Goal: Task Accomplishment & Management: Manage account settings

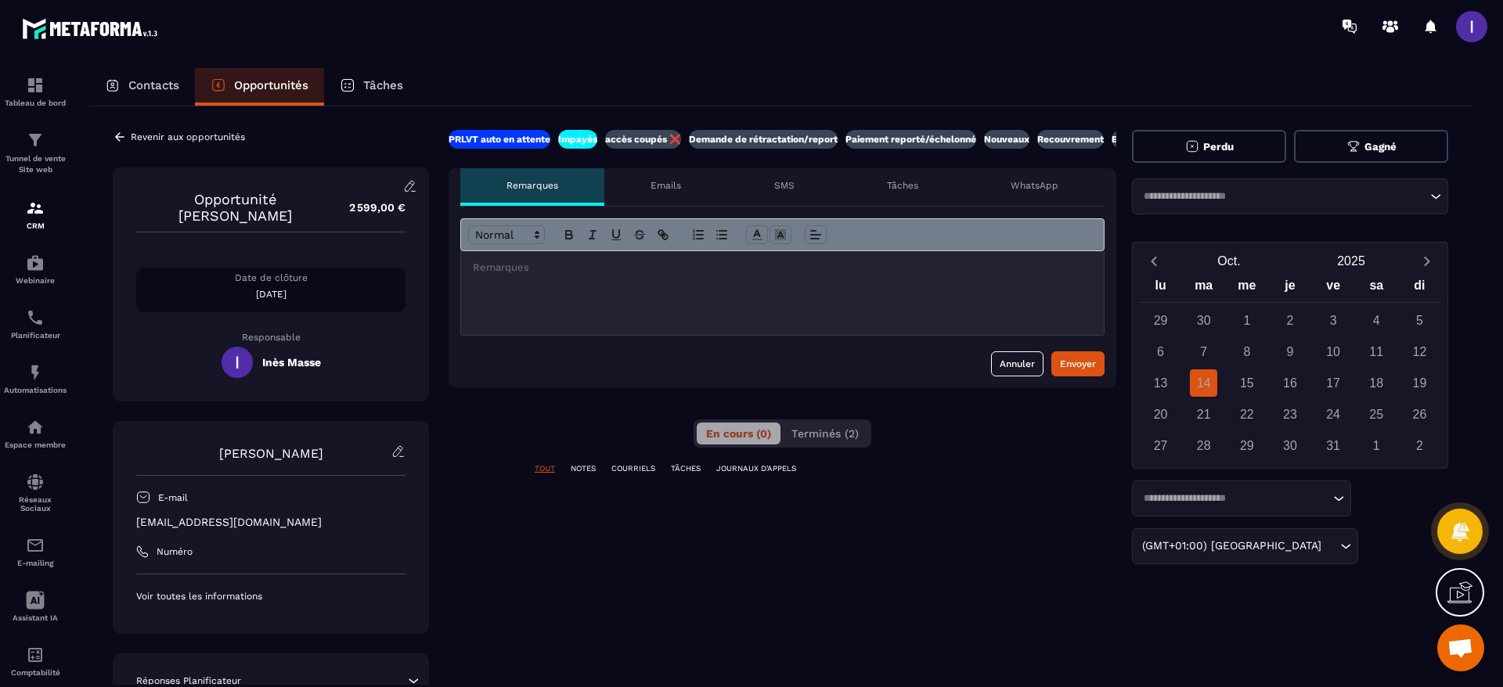
scroll to position [1219, 0]
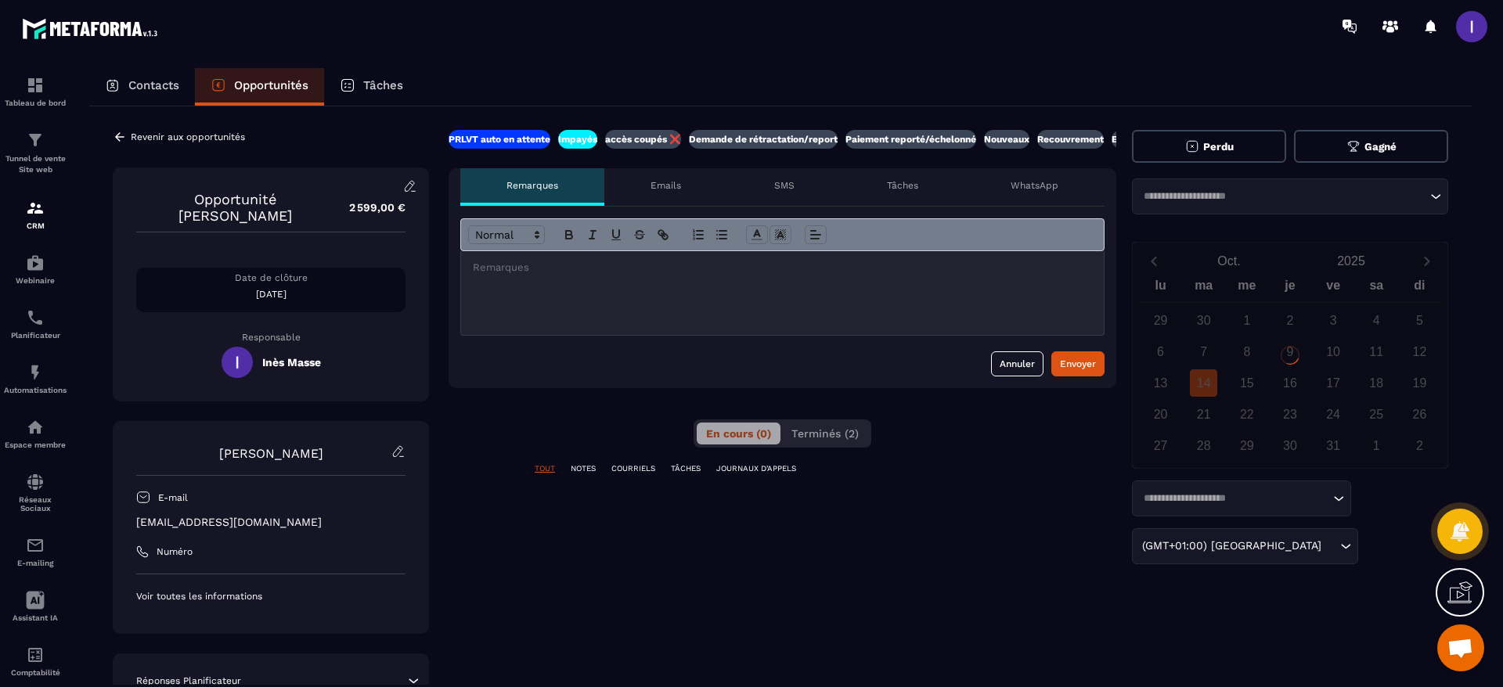
click at [557, 305] on div at bounding box center [782, 293] width 643 height 84
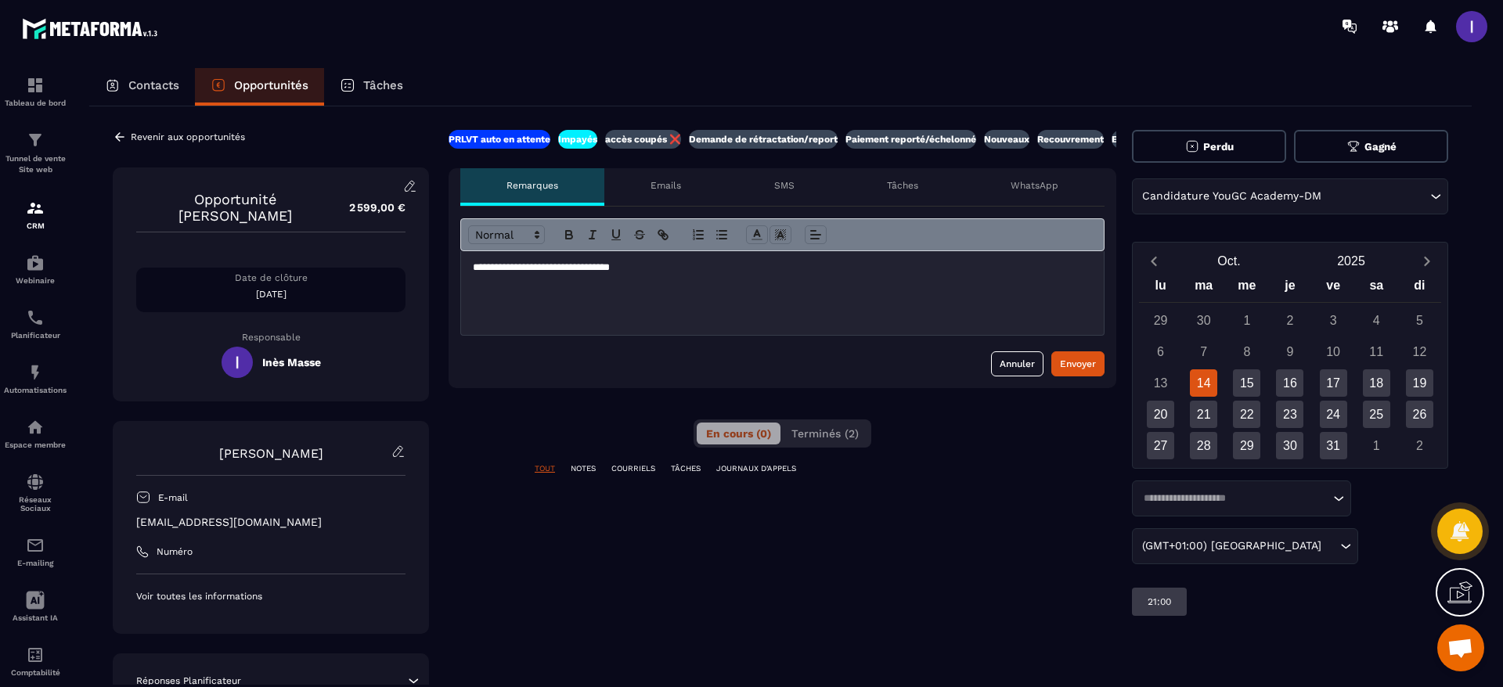
click at [713, 276] on div "**********" at bounding box center [782, 293] width 643 height 84
click at [1080, 361] on div "Envoyer" at bounding box center [1078, 364] width 36 height 16
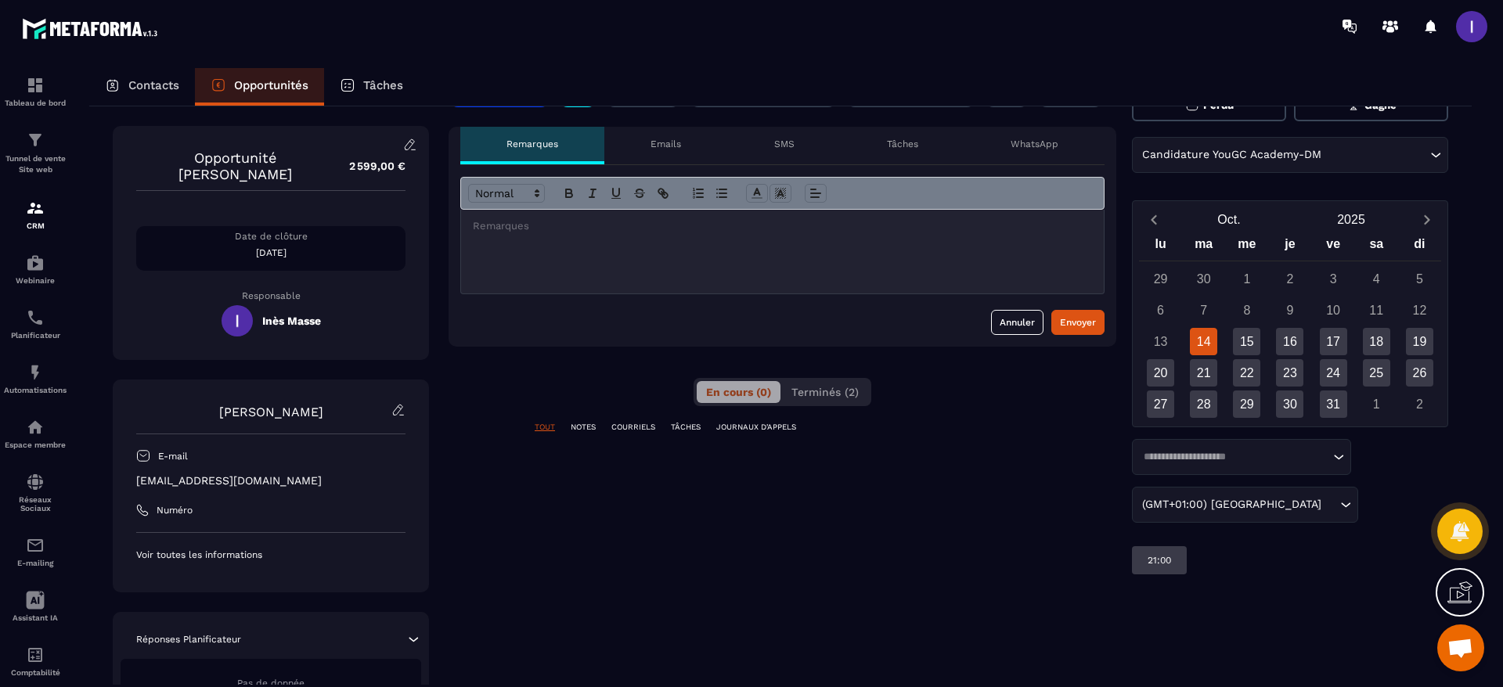
scroll to position [0, 0]
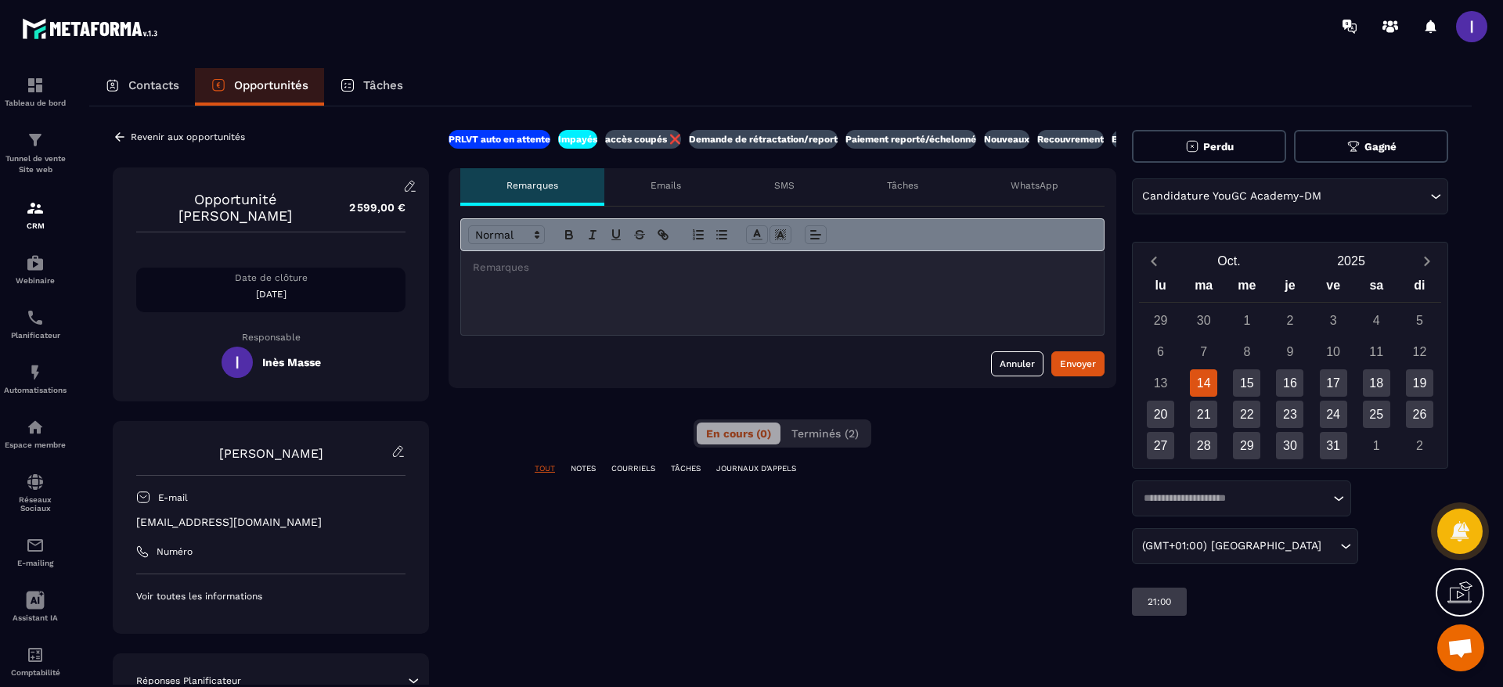
click at [121, 134] on icon at bounding box center [120, 137] width 14 height 14
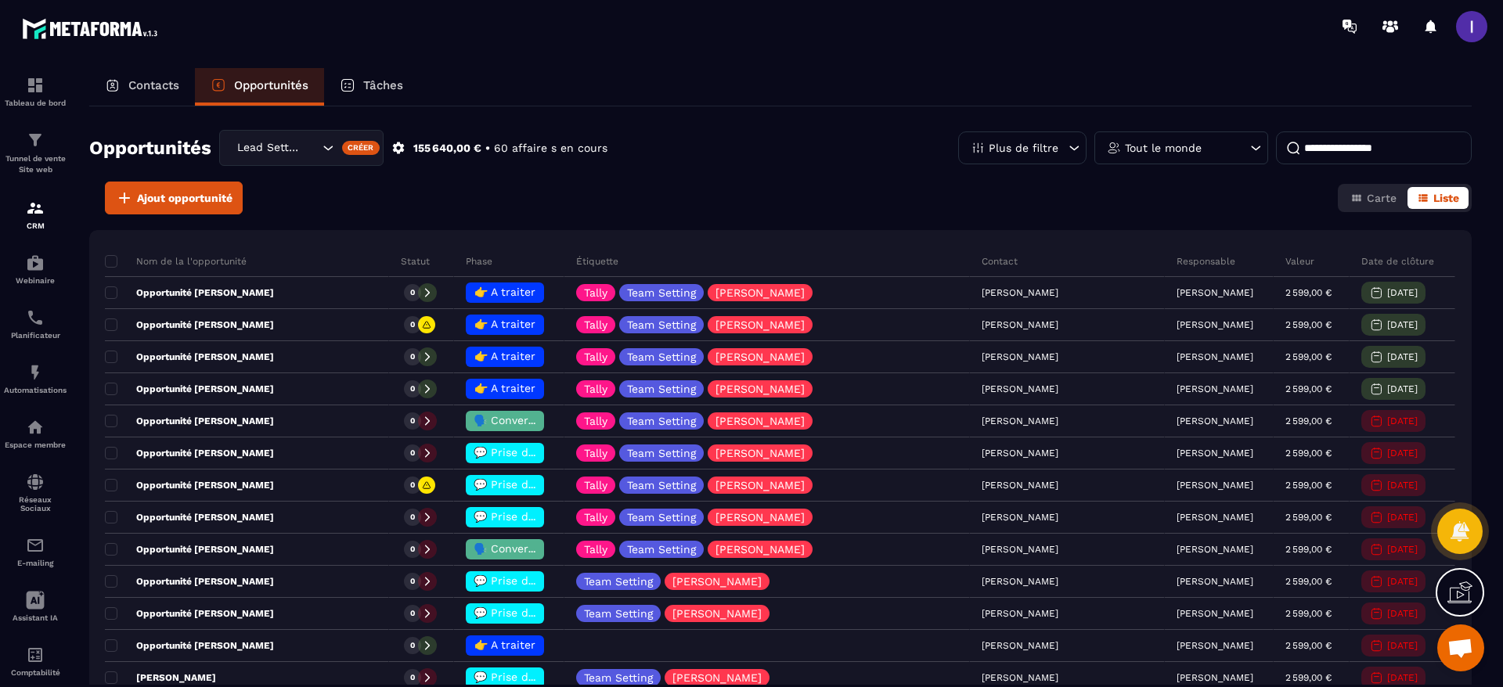
click at [269, 151] on div "Lead Setting" at bounding box center [276, 147] width 88 height 17
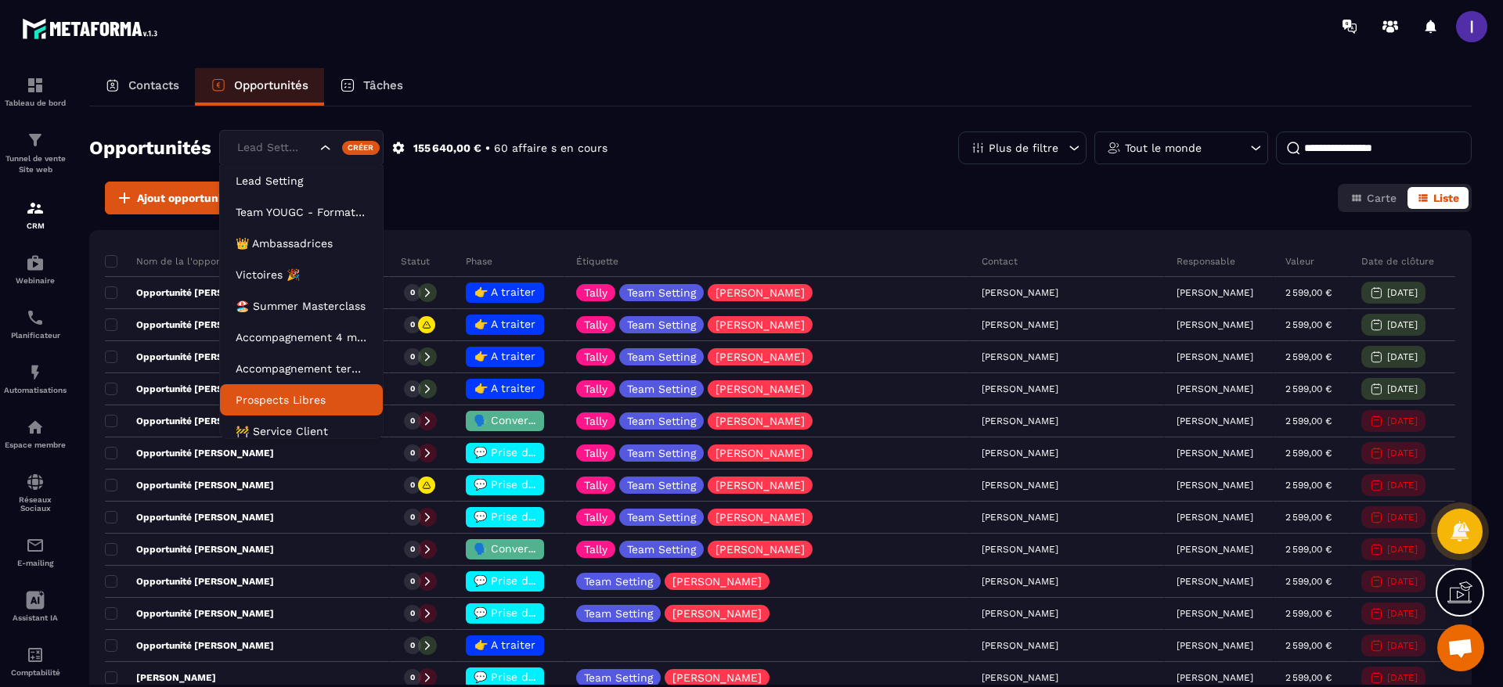
scroll to position [8, 0]
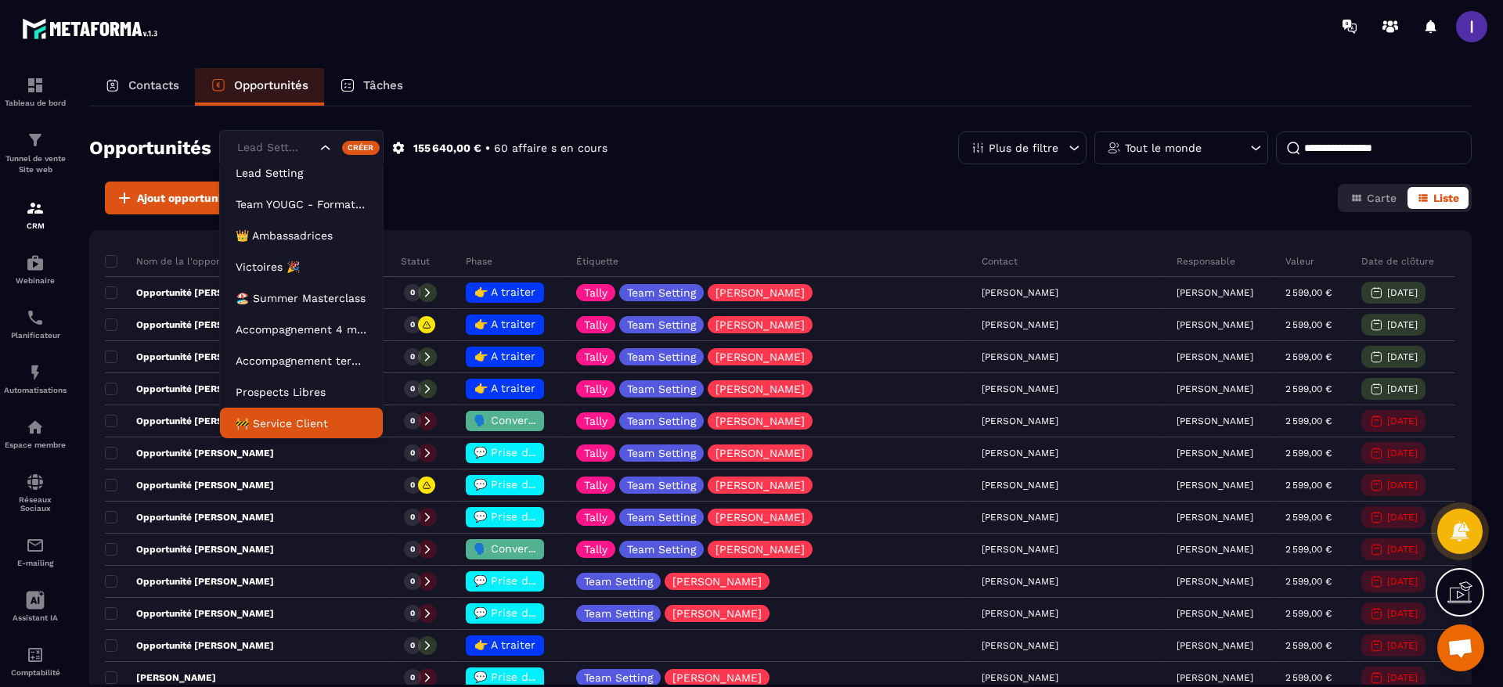
click at [280, 424] on p "🚧 Service Client" at bounding box center [302, 424] width 132 height 16
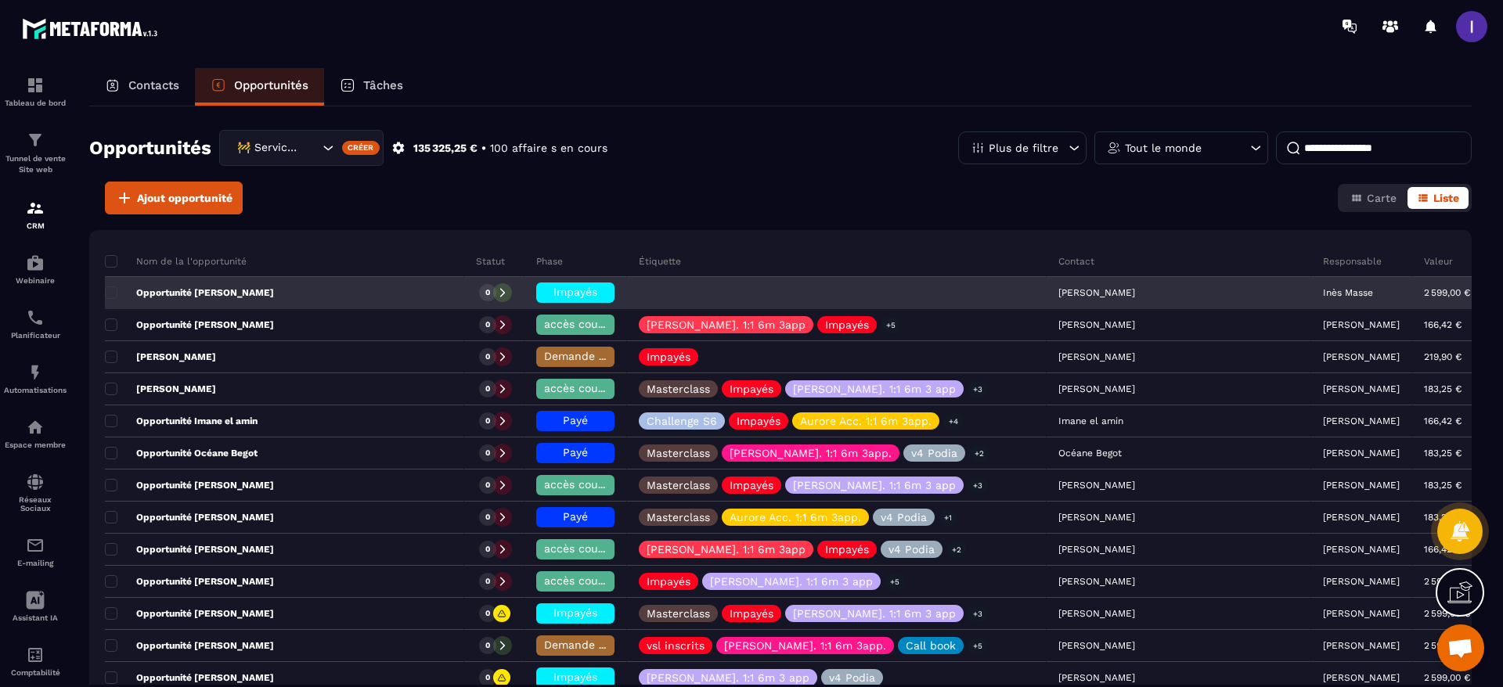
click at [1323, 294] on p "Inès Masse" at bounding box center [1348, 292] width 50 height 11
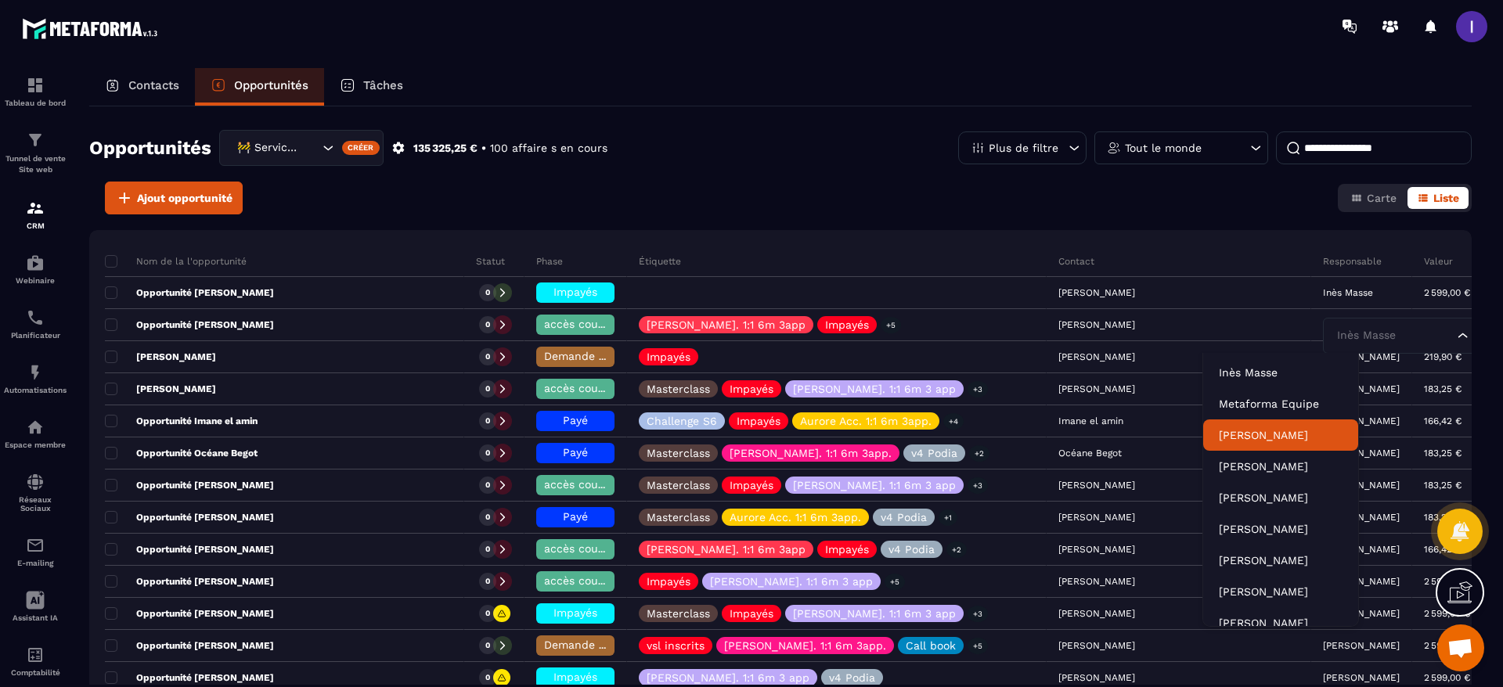
click at [1252, 435] on p "[PERSON_NAME]" at bounding box center [1281, 436] width 124 height 16
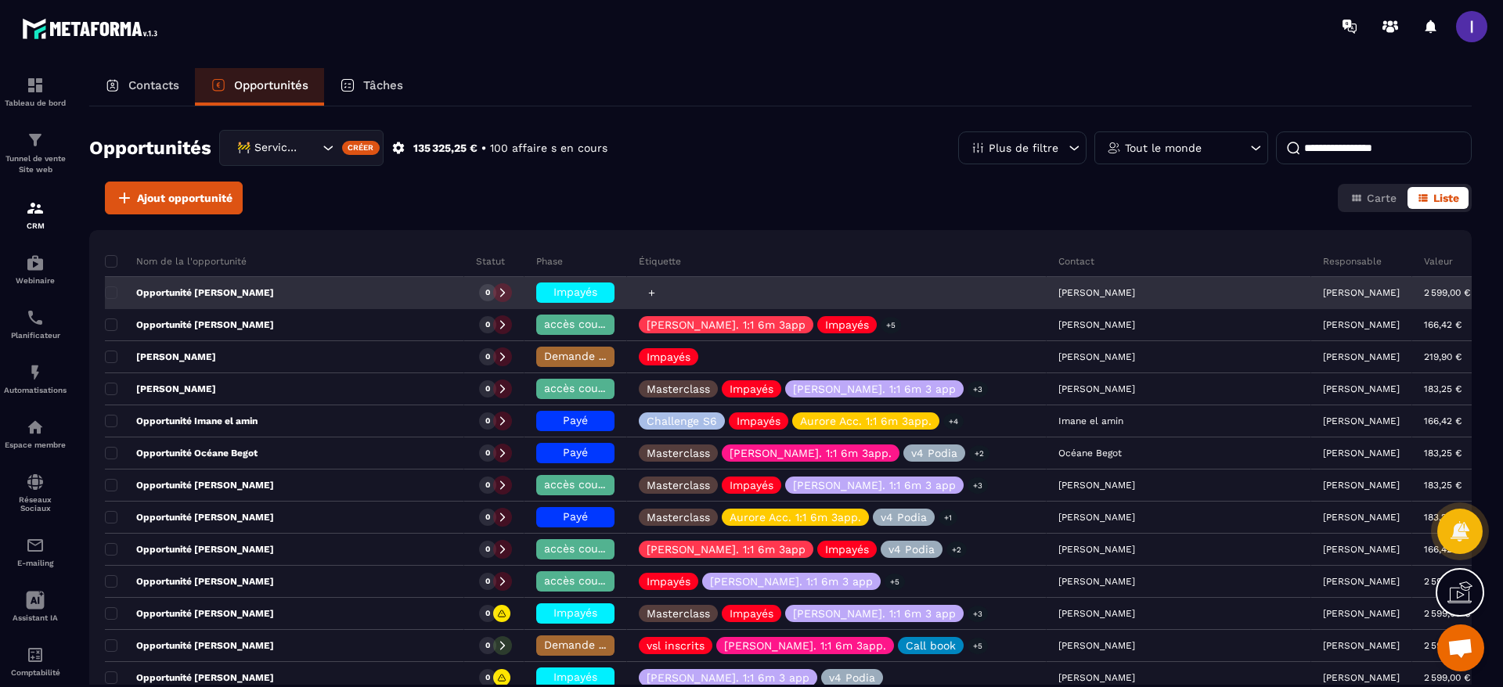
click at [657, 296] on icon at bounding box center [652, 293] width 10 height 10
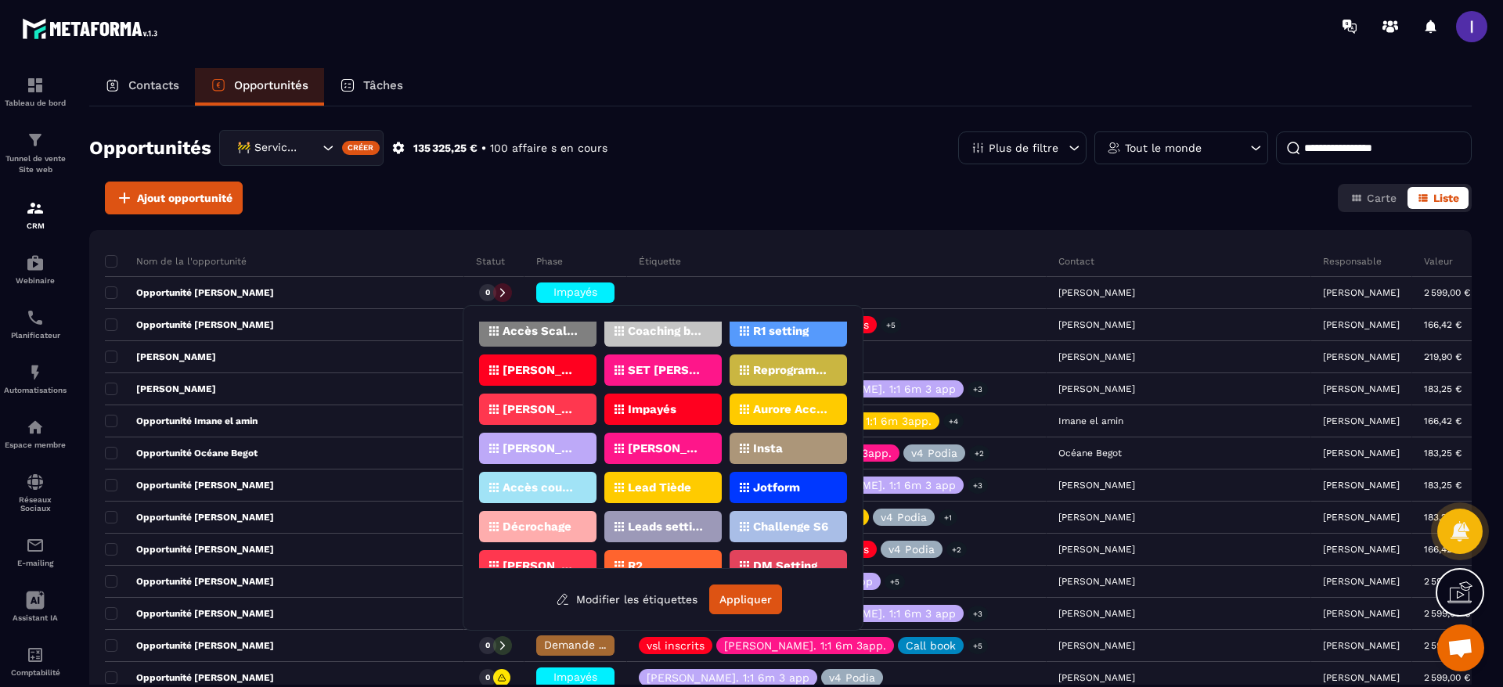
scroll to position [235, 0]
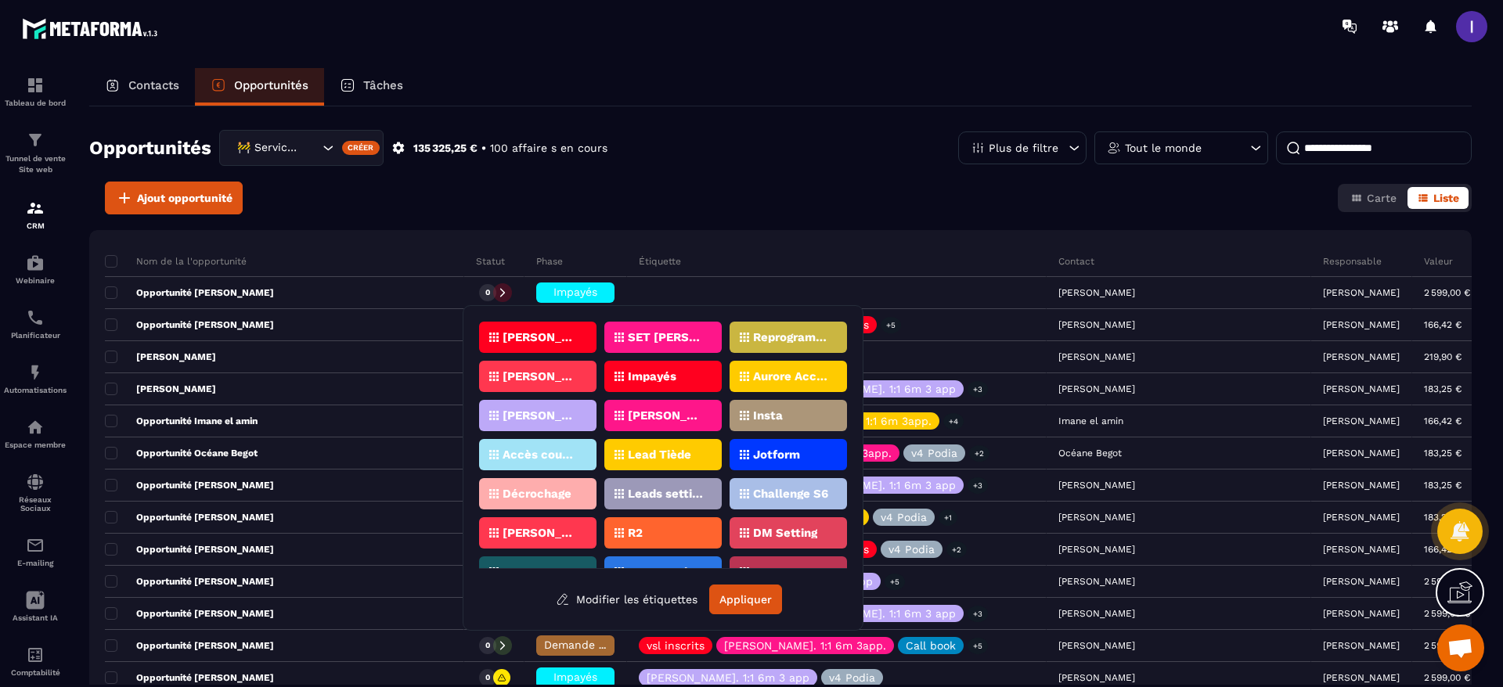
click at [662, 366] on div "Impayés" at bounding box center [662, 376] width 117 height 31
click at [756, 607] on button "Appliquer" at bounding box center [745, 600] width 73 height 30
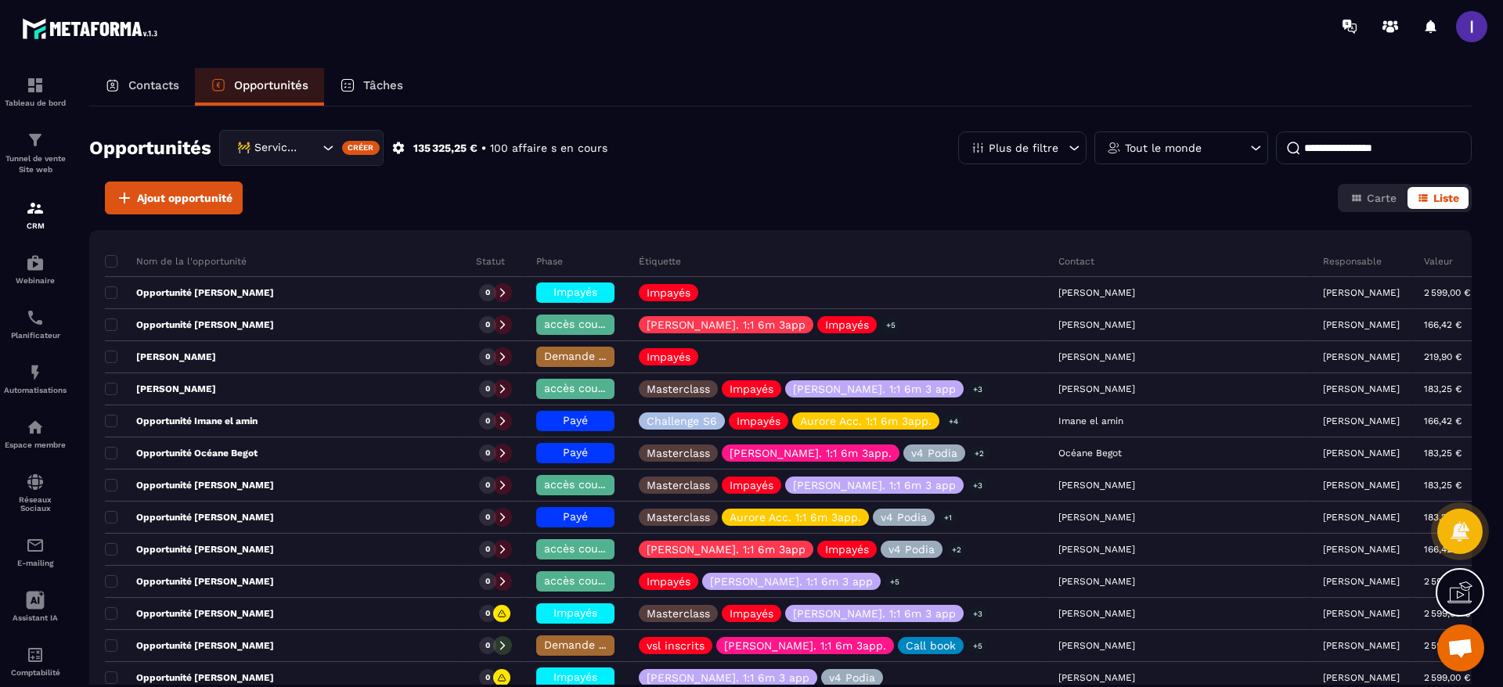
click at [1352, 151] on input at bounding box center [1374, 148] width 196 height 33
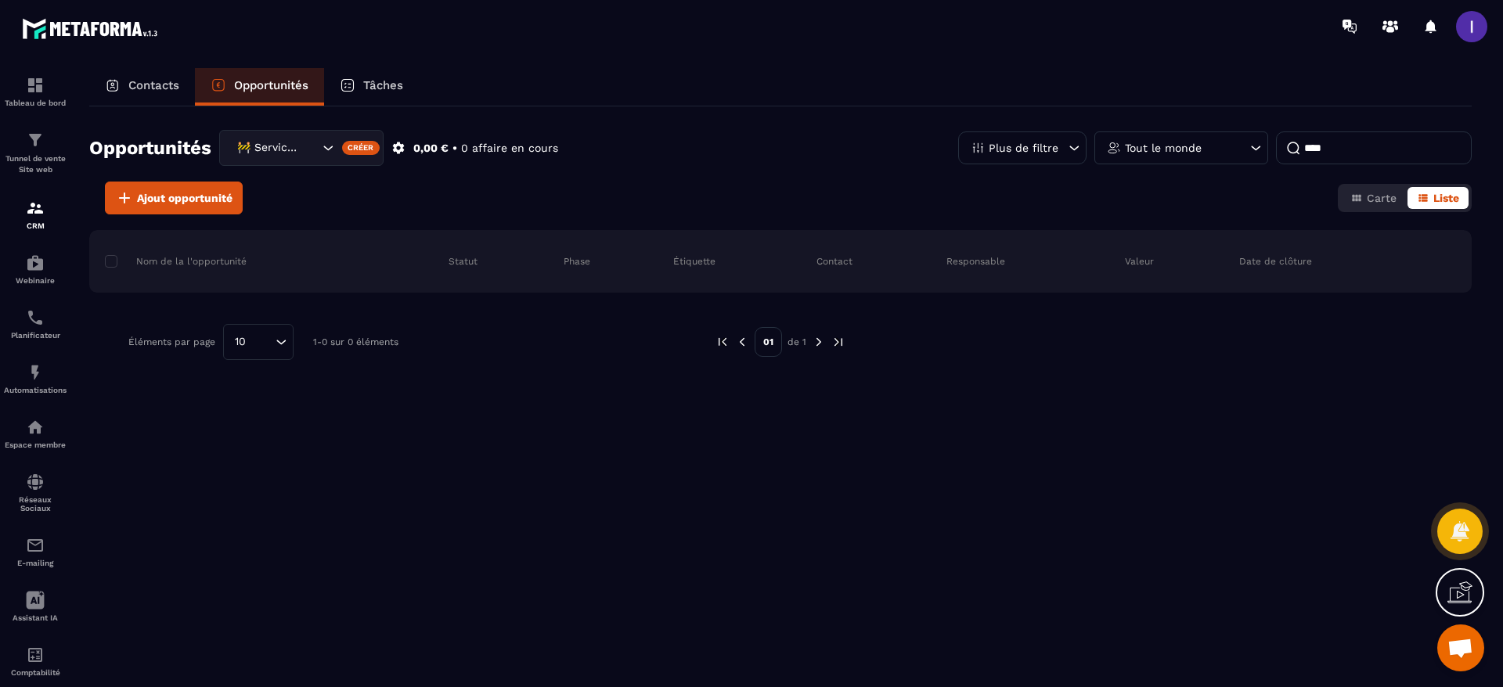
type input "****"
click at [167, 87] on p "Contacts" at bounding box center [153, 85] width 51 height 14
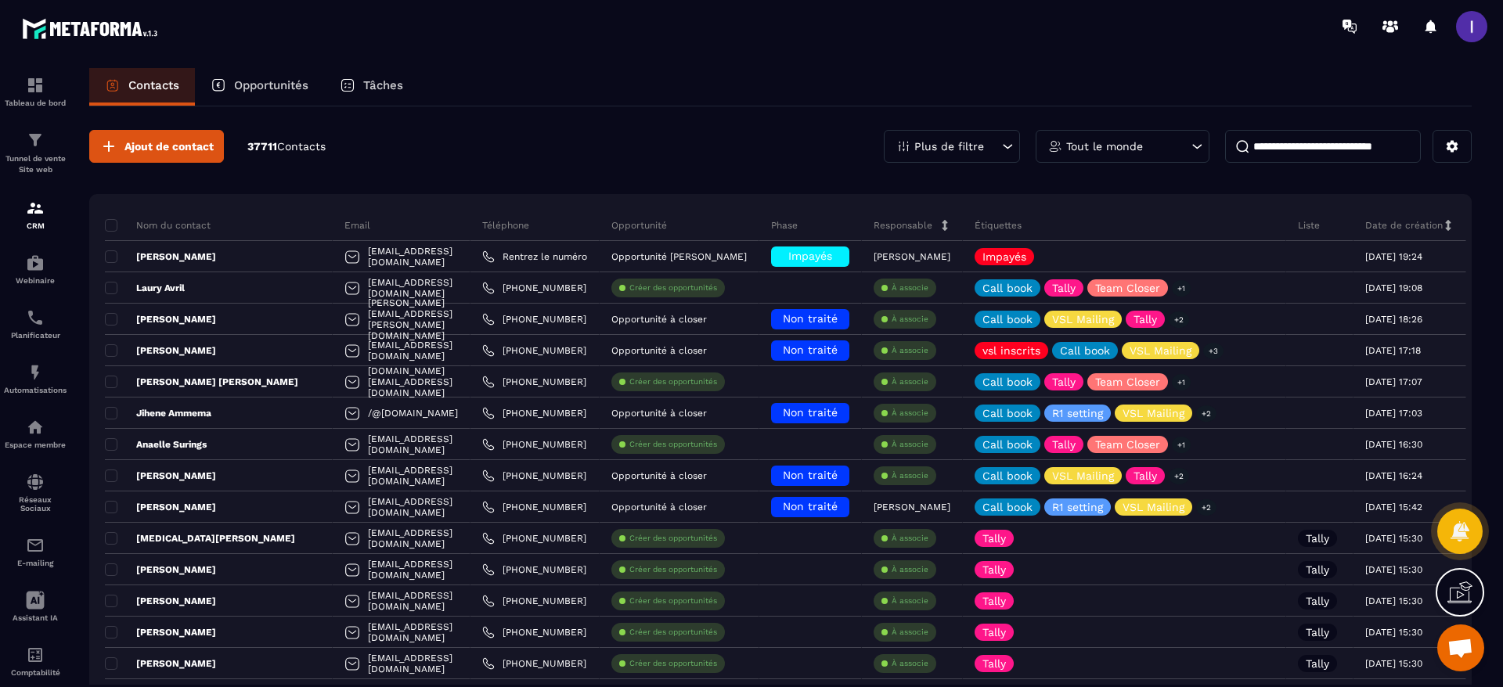
click at [1315, 137] on input at bounding box center [1323, 146] width 196 height 33
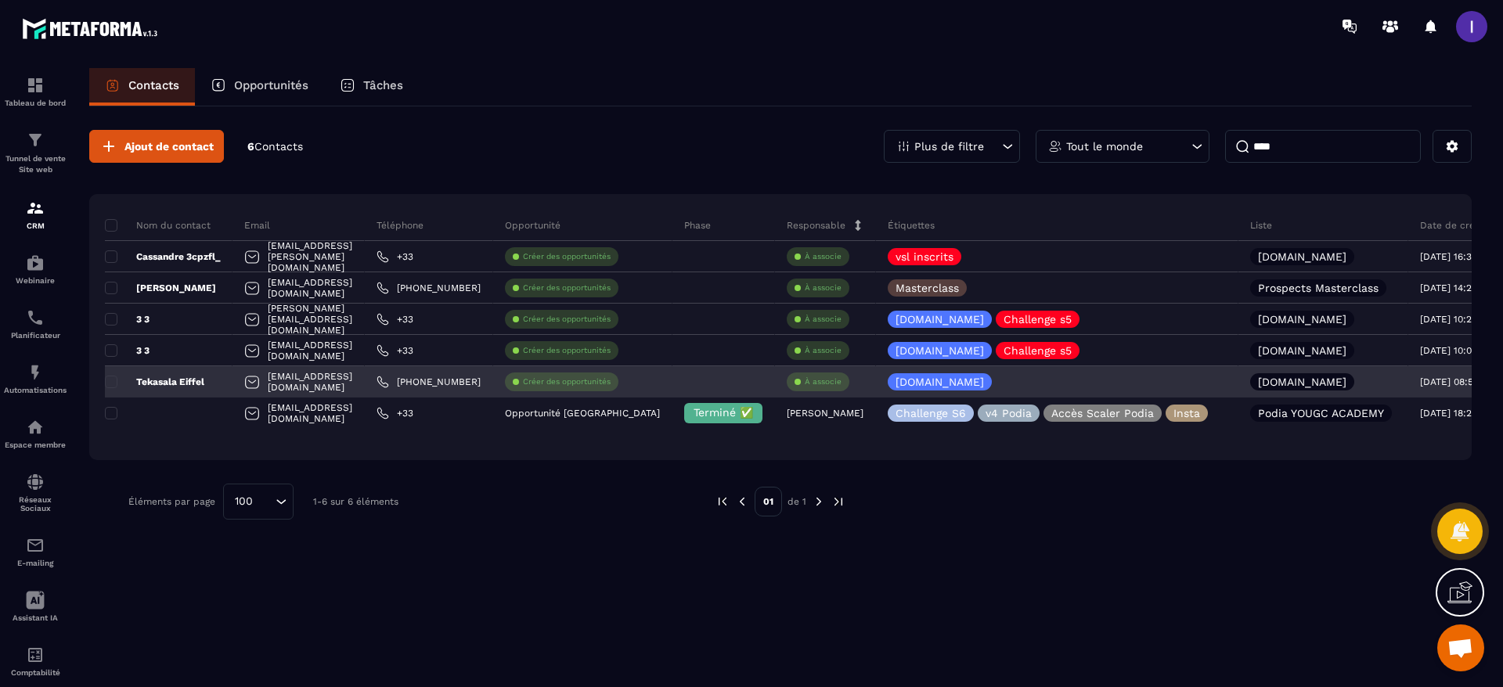
type input "****"
click at [214, 374] on div "Tekasala Eiffel" at bounding box center [169, 381] width 128 height 31
